Goal: Book appointment/travel/reservation

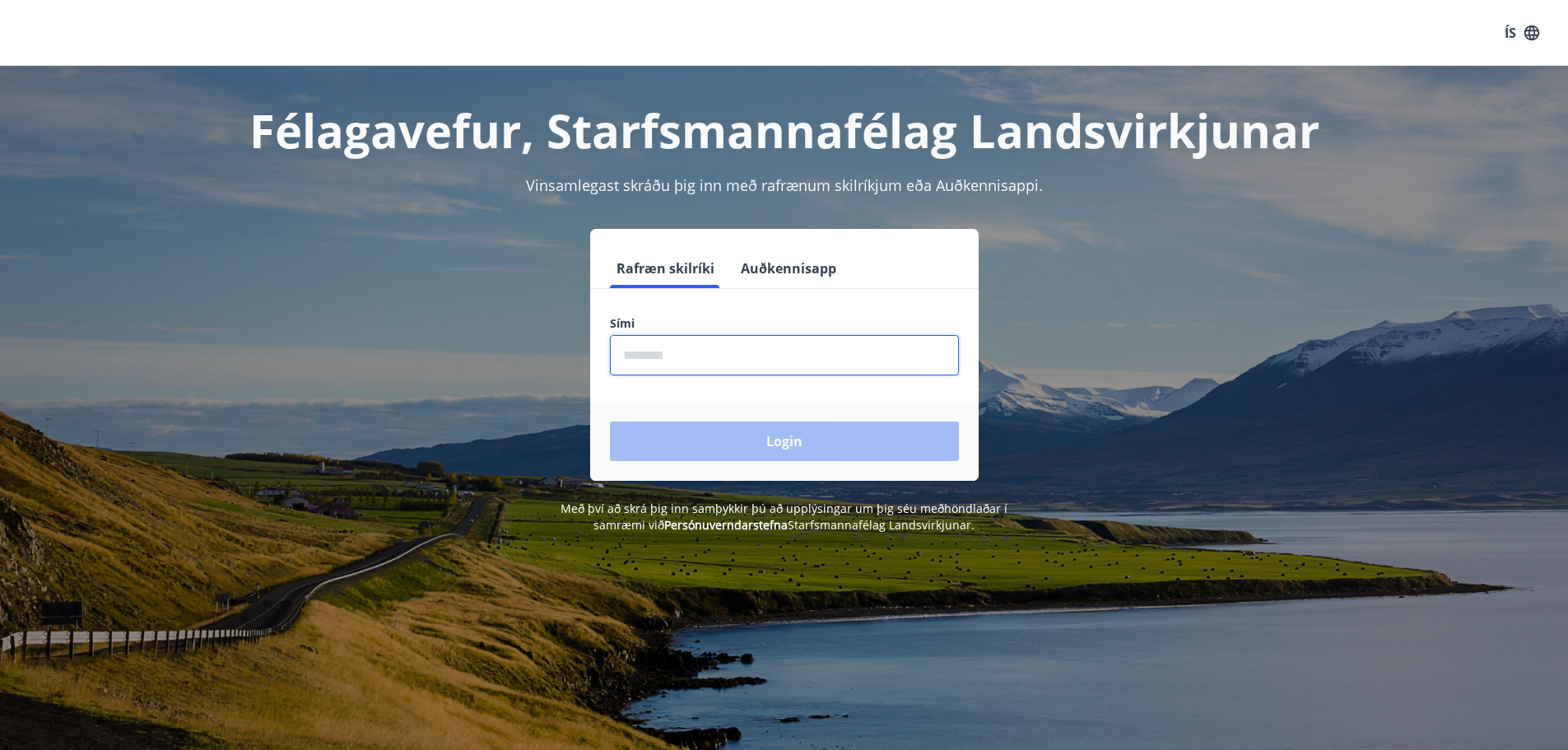
click at [730, 356] on input "phone" at bounding box center [784, 355] width 349 height 41
type input "********"
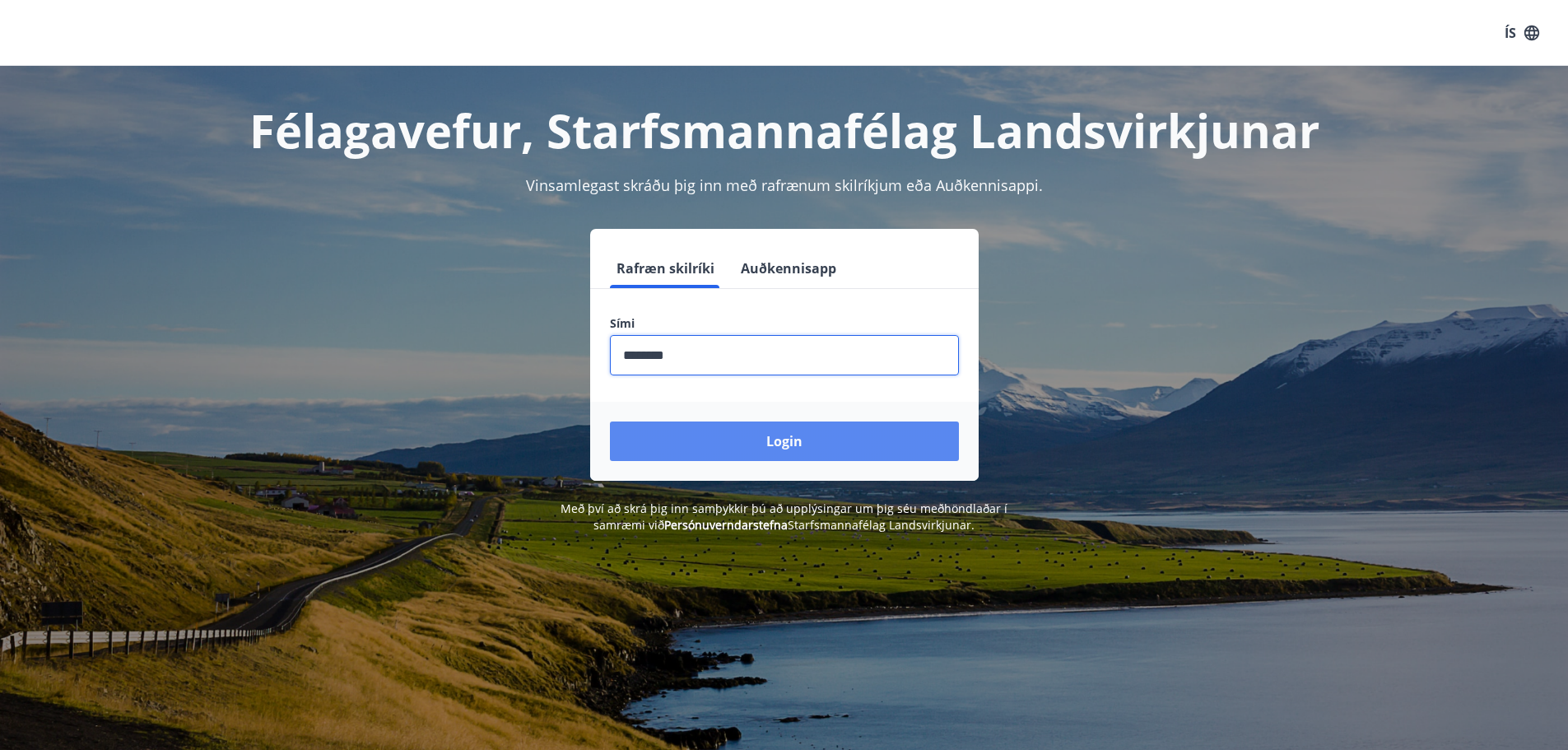
click at [782, 441] on button "Login" at bounding box center [784, 441] width 349 height 40
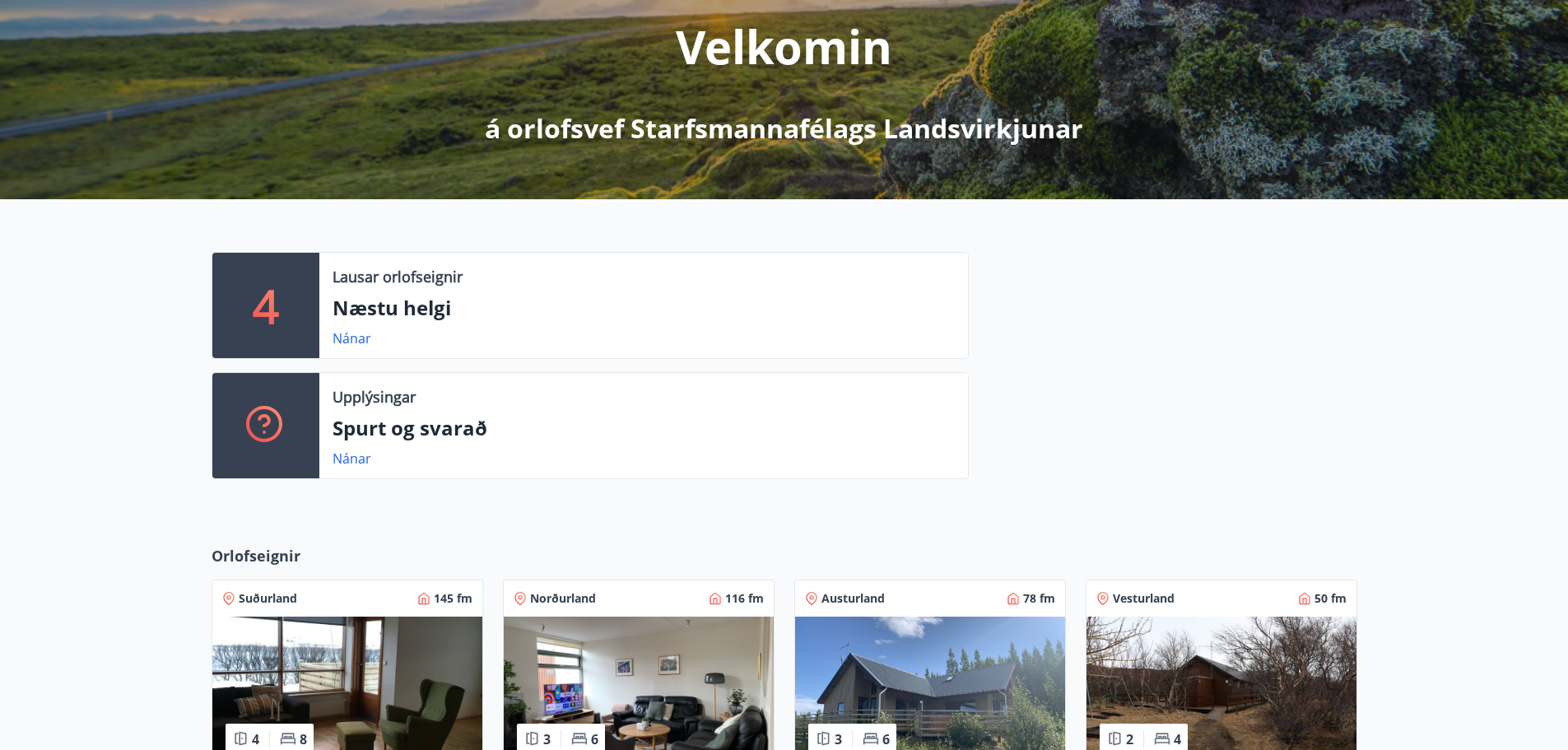
scroll to position [82, 0]
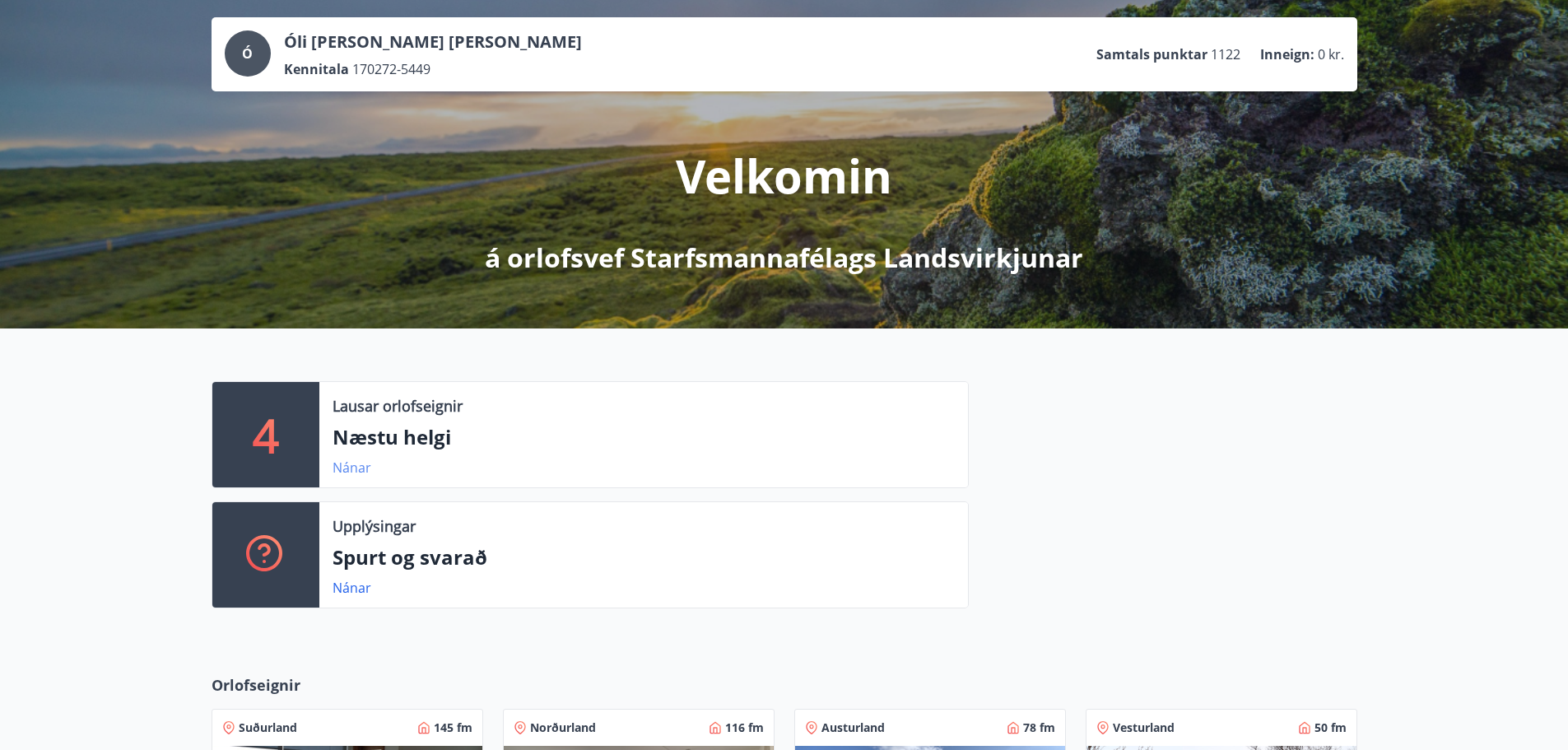
click at [347, 472] on link "Nánar" at bounding box center [351, 468] width 39 height 18
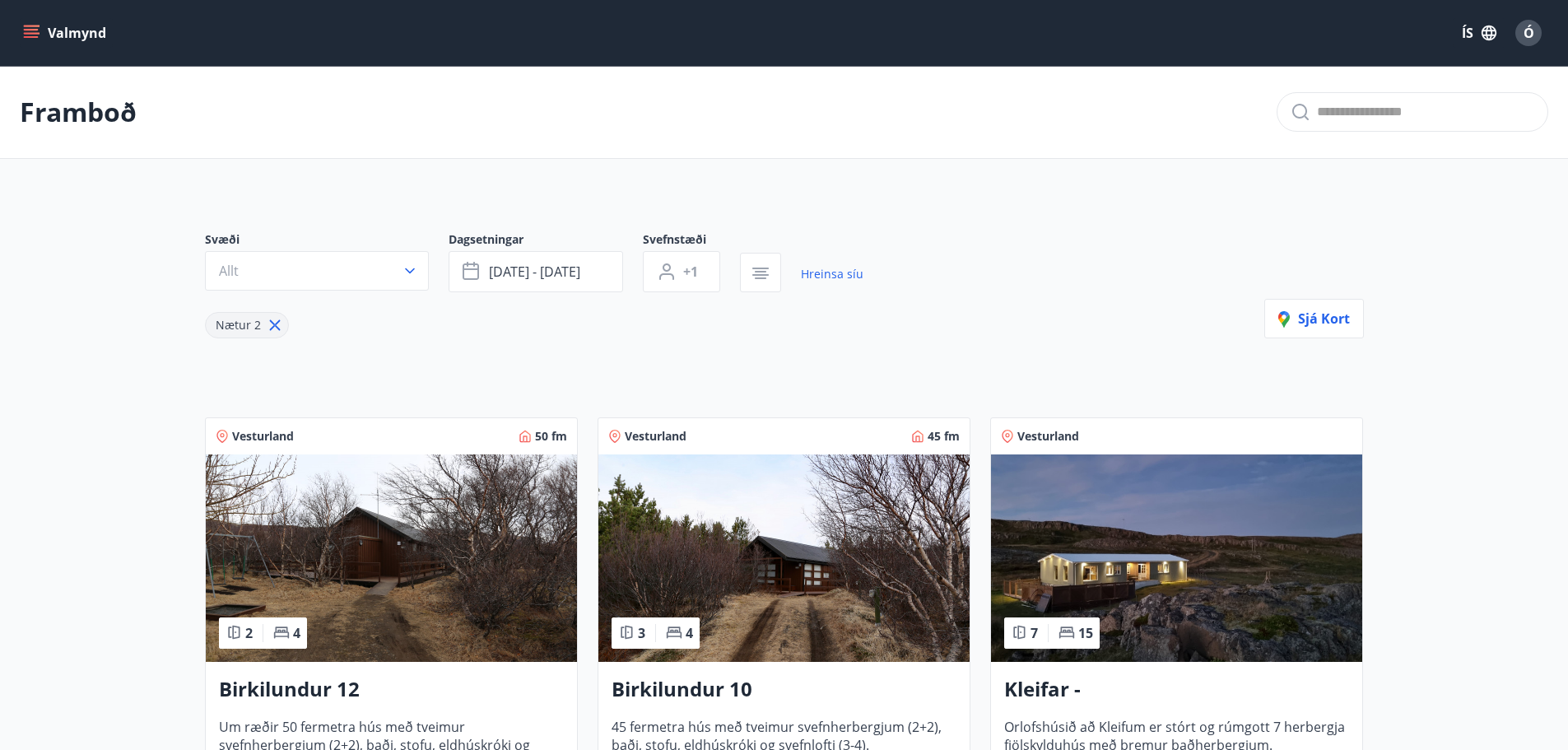
click at [98, 32] on button "Valmynd" at bounding box center [66, 33] width 93 height 30
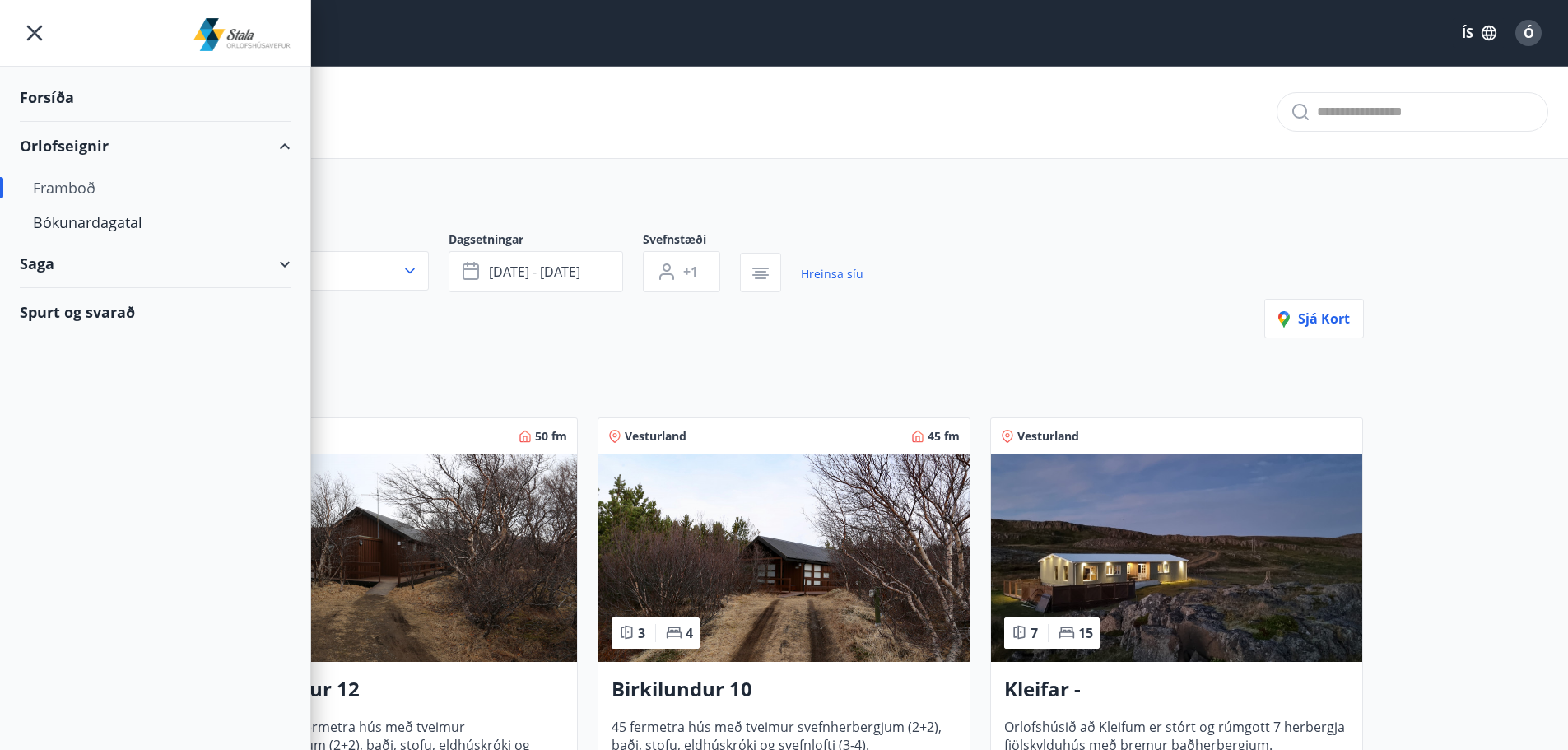
click at [71, 188] on div "Framboð" at bounding box center [155, 187] width 244 height 34
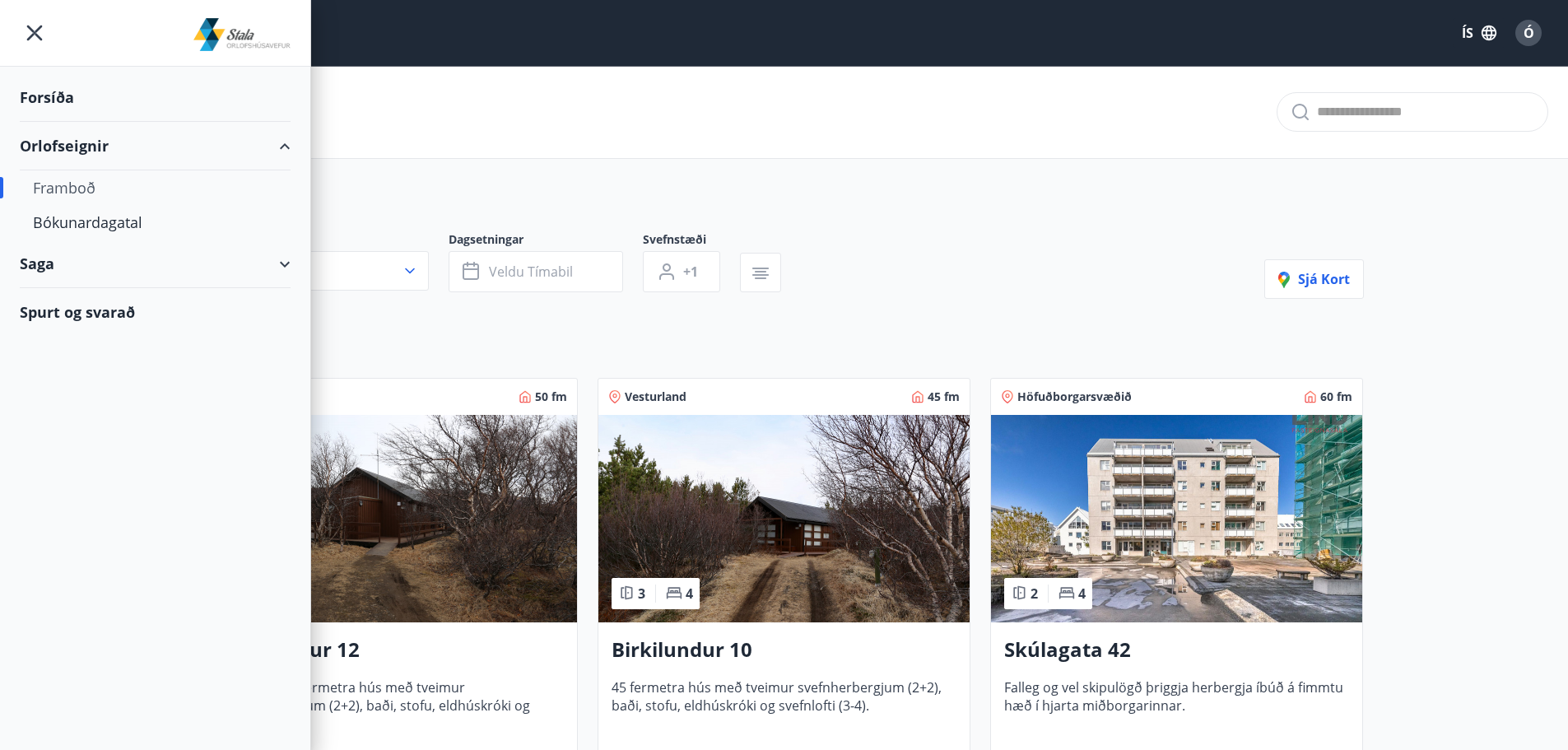
type input "*"
click at [85, 219] on div "Bókunardagatal" at bounding box center [155, 222] width 244 height 34
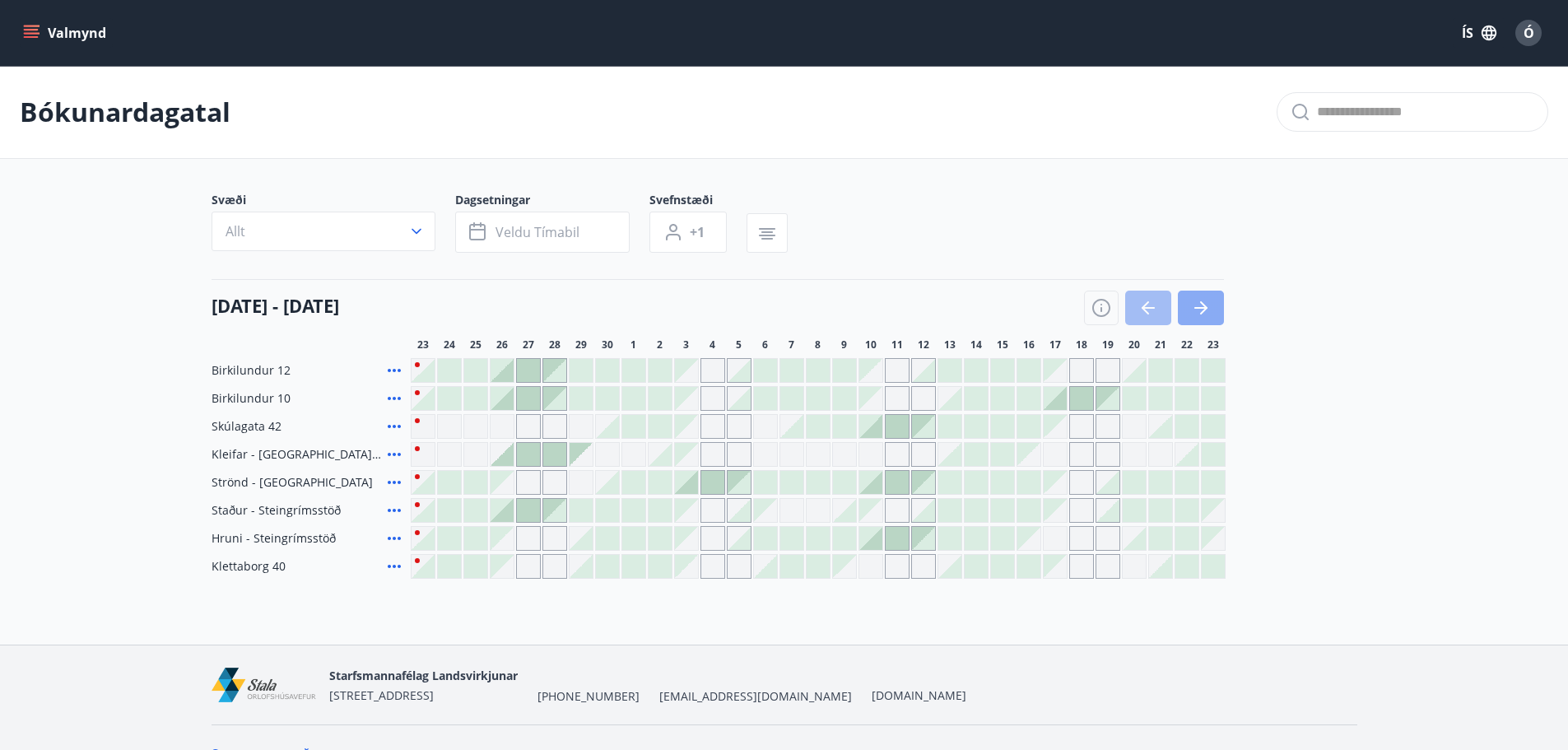
click at [1194, 304] on icon "button" at bounding box center [1201, 308] width 20 height 20
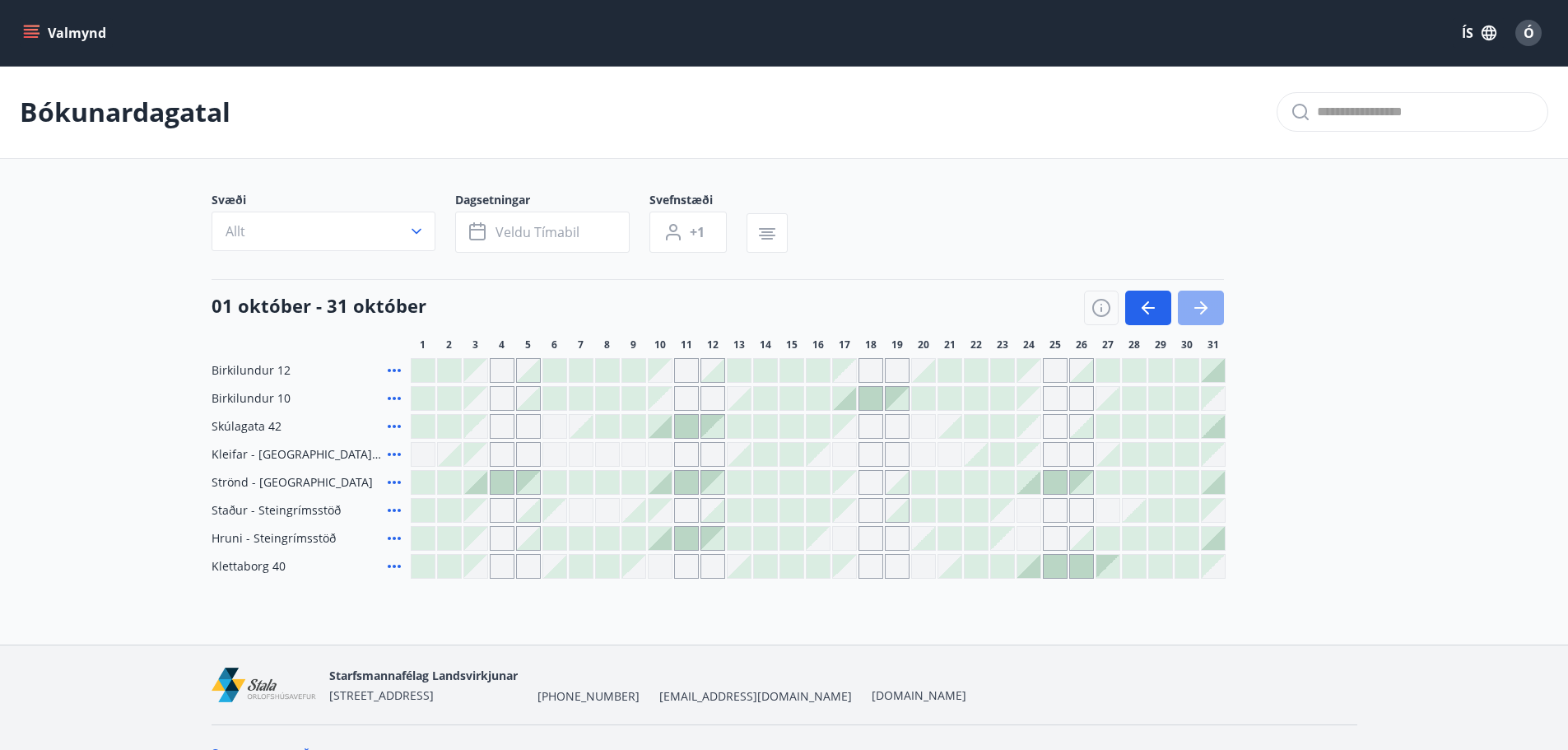
click at [1205, 302] on icon "button" at bounding box center [1201, 308] width 20 height 20
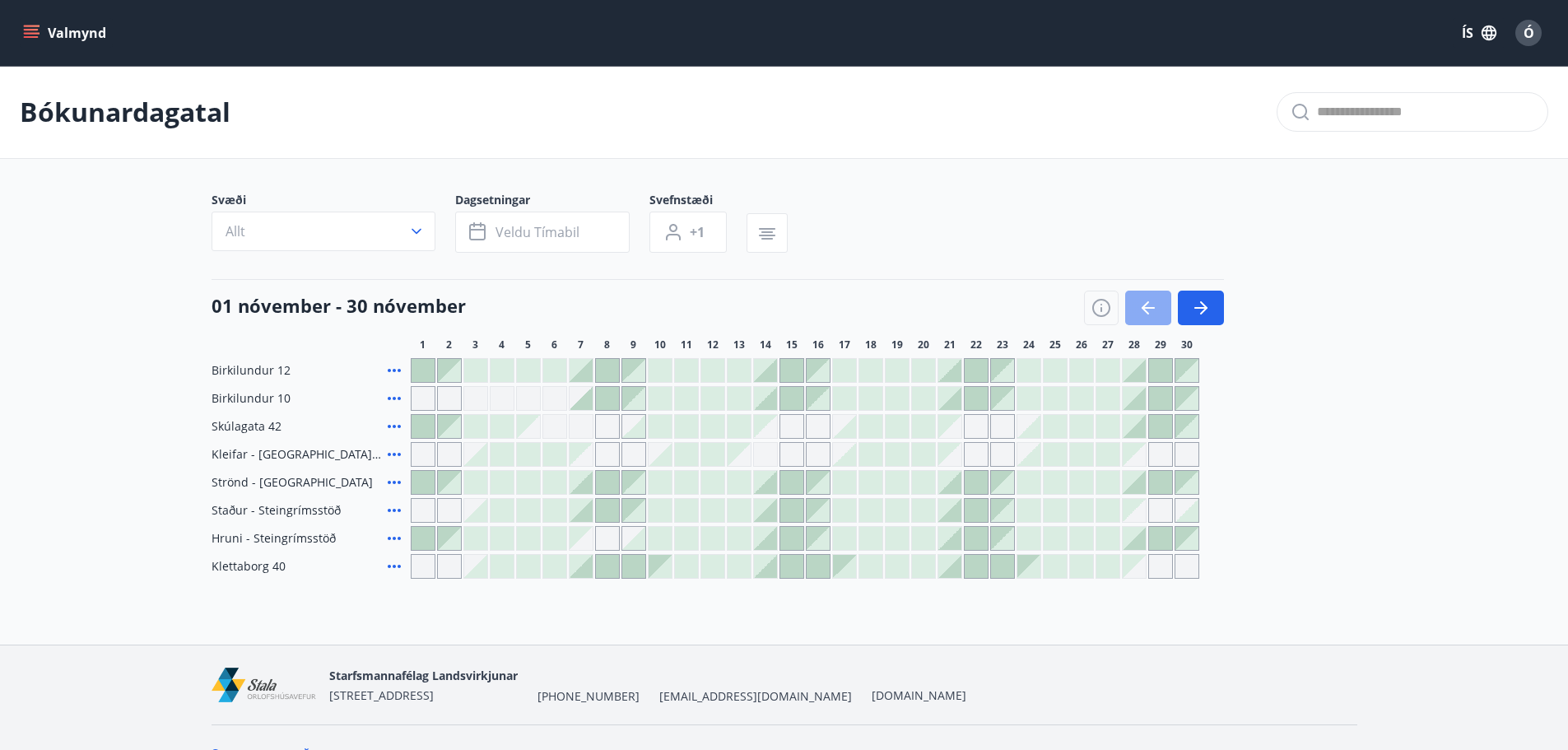
click at [1153, 301] on icon "button" at bounding box center [1148, 308] width 20 height 20
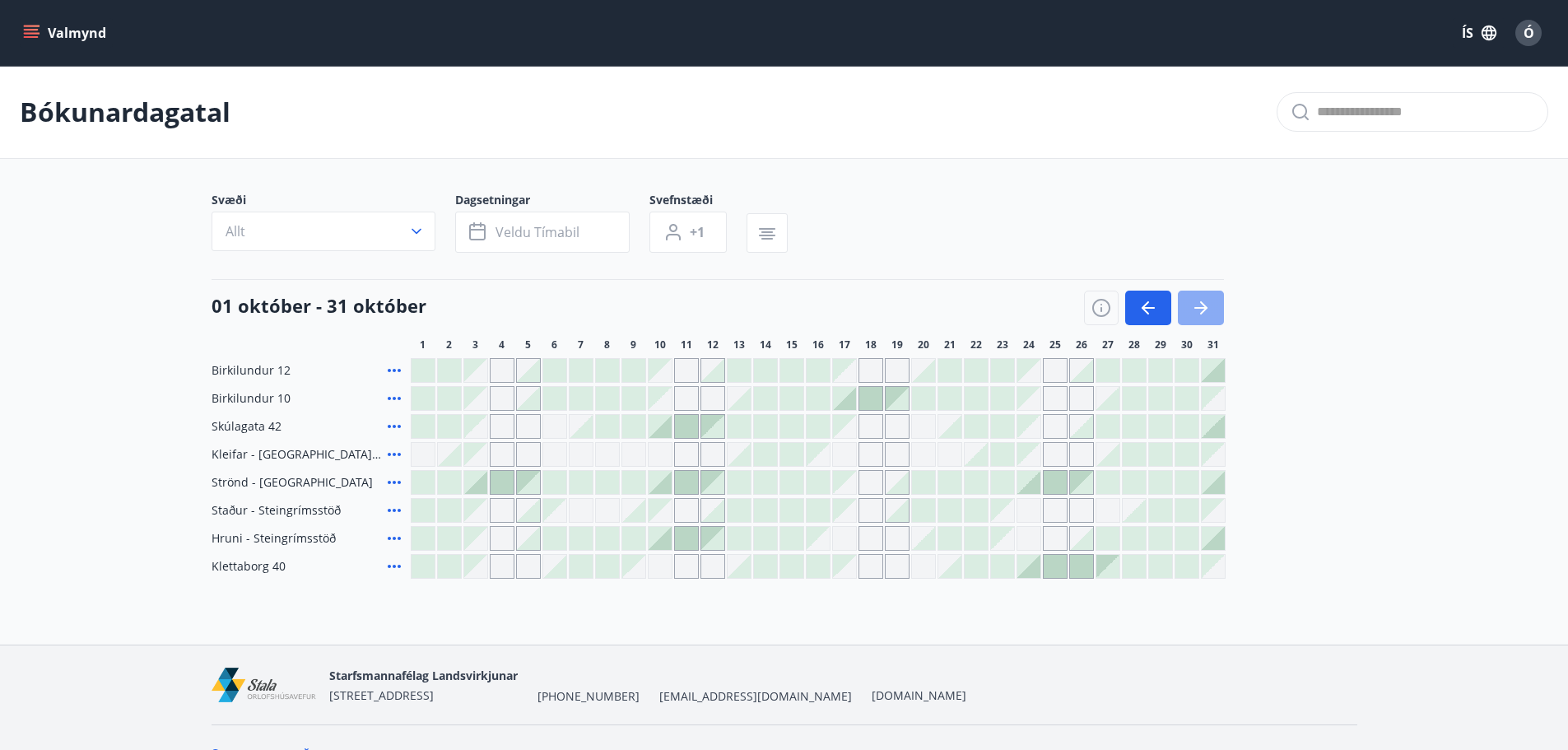
click at [1202, 313] on icon "button" at bounding box center [1201, 308] width 20 height 20
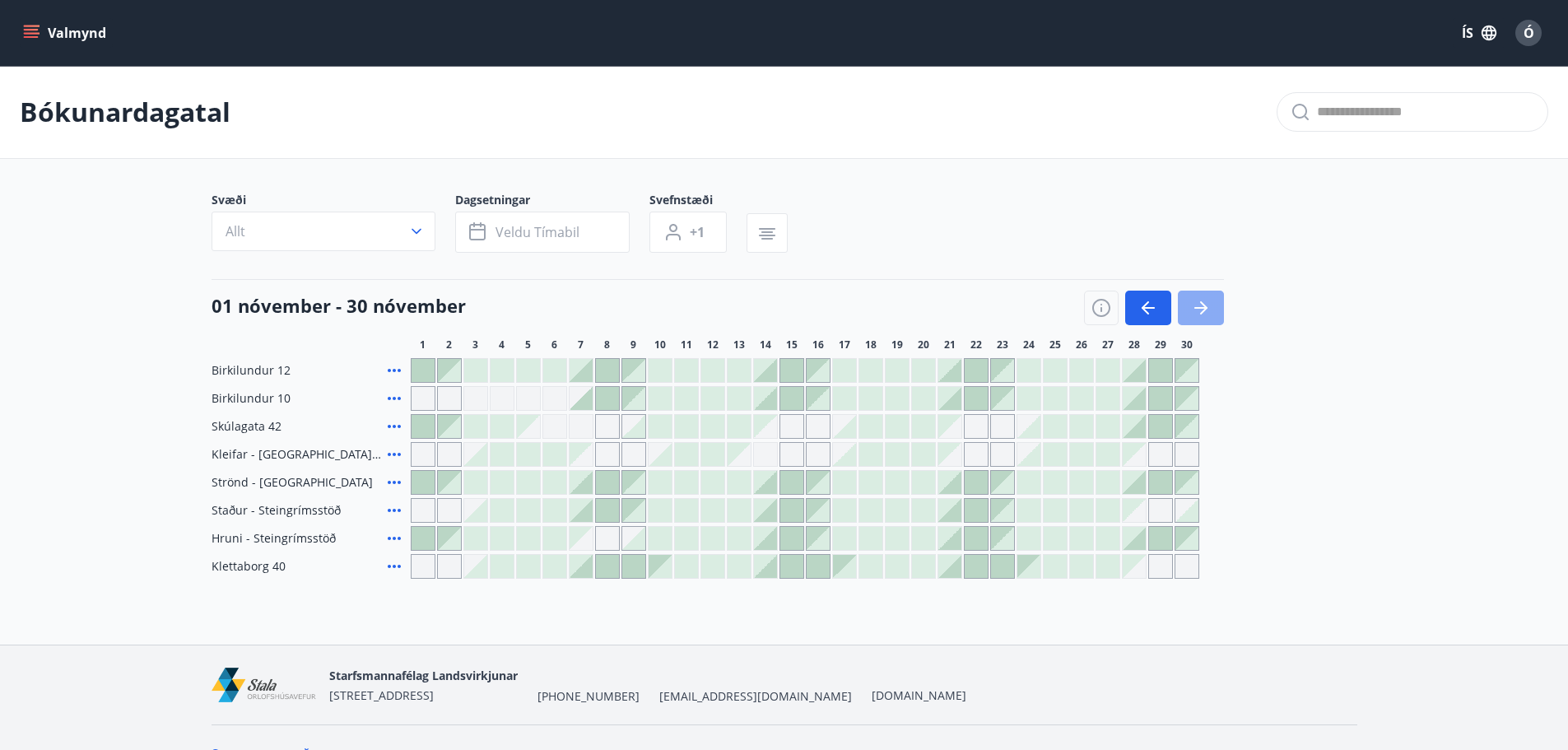
click at [1202, 313] on icon "button" at bounding box center [1201, 308] width 20 height 20
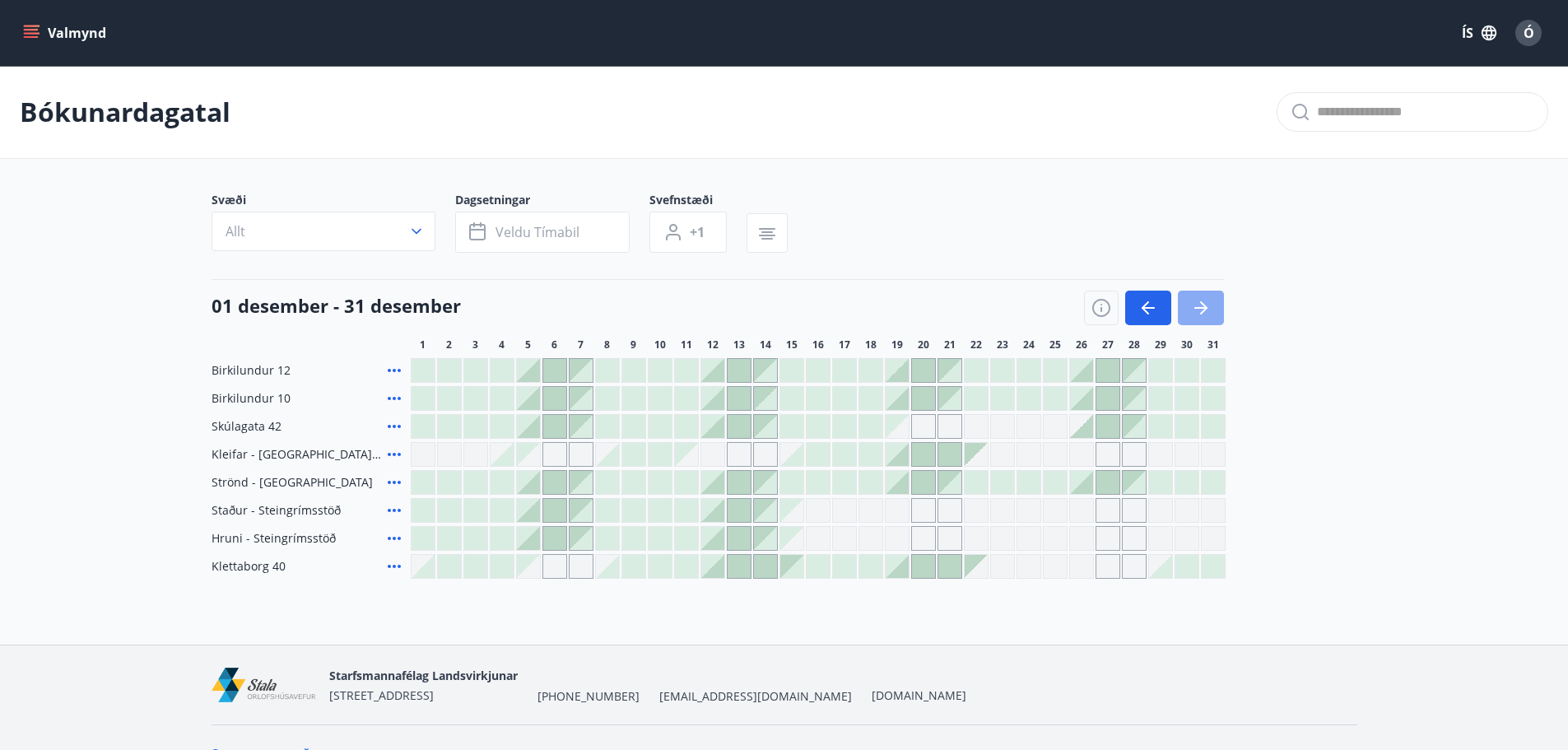
click at [1202, 313] on icon "button" at bounding box center [1201, 308] width 20 height 20
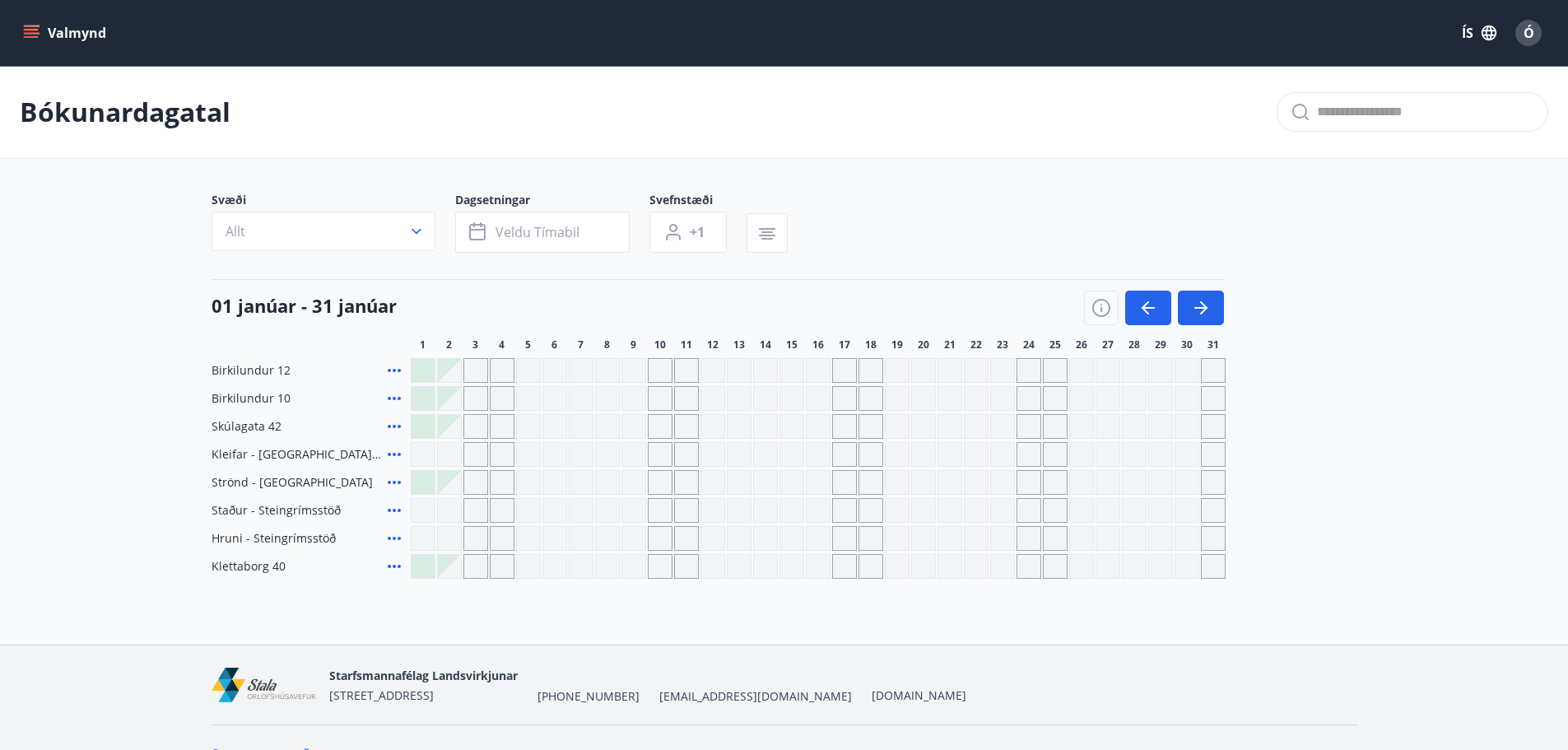
drag, startPoint x: 1203, startPoint y: 305, endPoint x: 1186, endPoint y: 202, distance: 104.4
click at [1186, 202] on div "Svæði Allt Dagsetningar Veldu tímabil Svefnstæði +1 [DATE] - [DATE] 1 2 3 4 5 6…" at bounding box center [784, 385] width 1145 height 387
